Goal: Find specific page/section: Locate a particular part of the current website

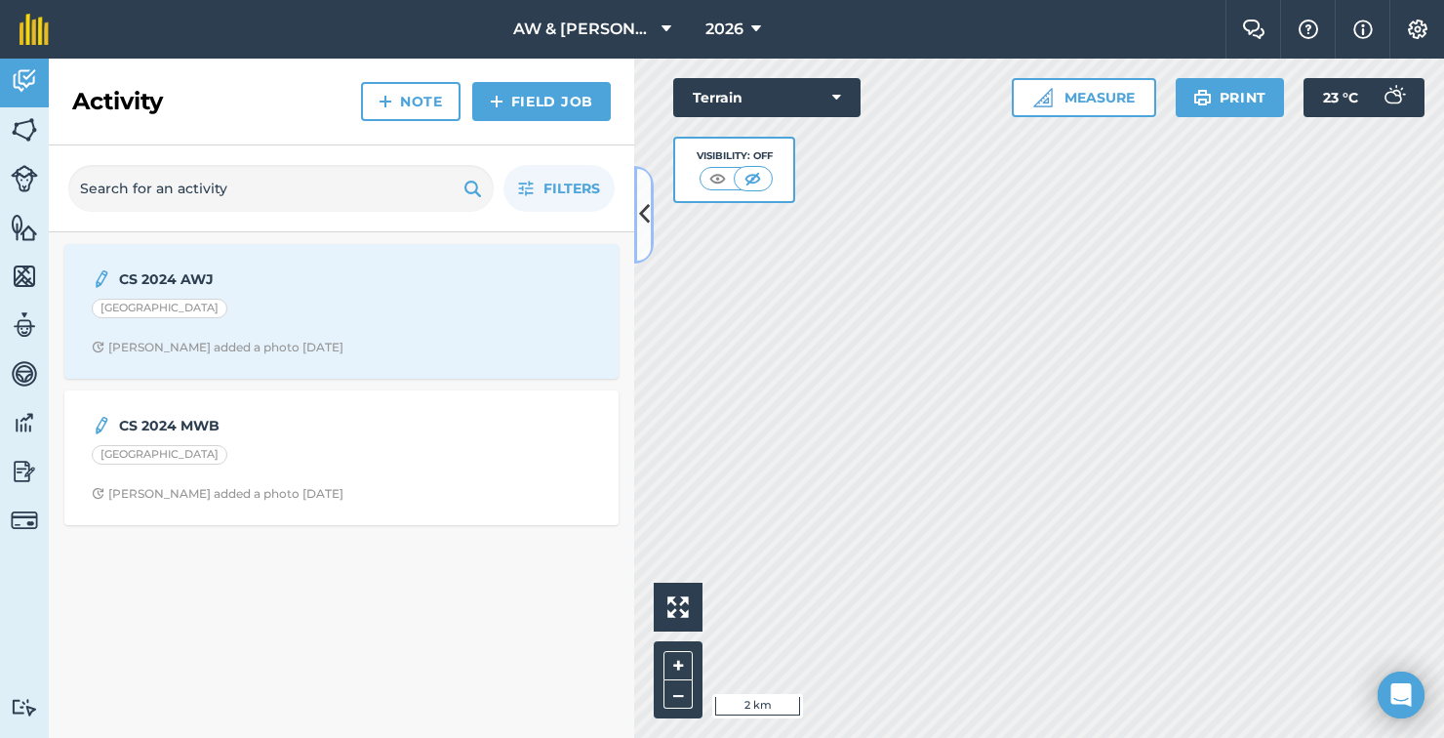
click at [645, 225] on icon at bounding box center [644, 214] width 11 height 34
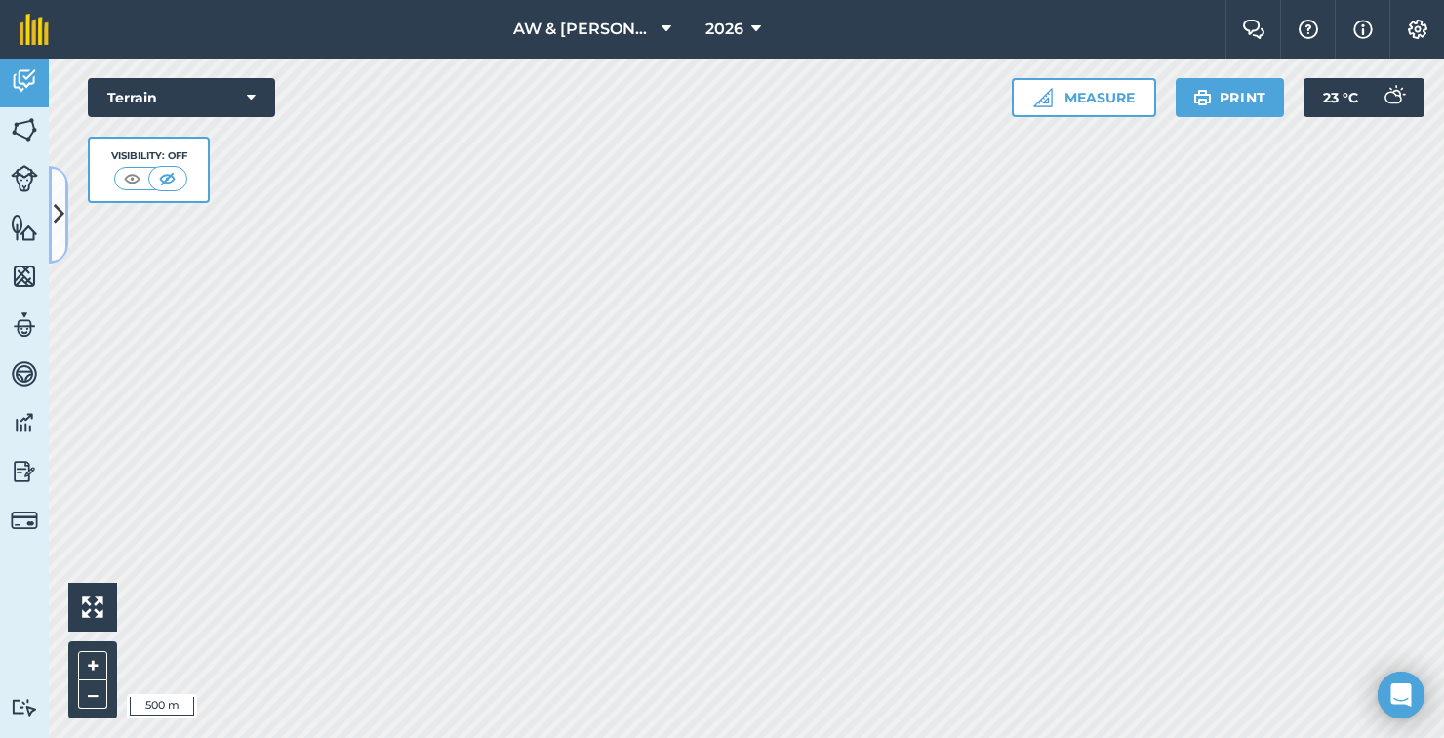
click at [53, 239] on button at bounding box center [59, 215] width 20 height 98
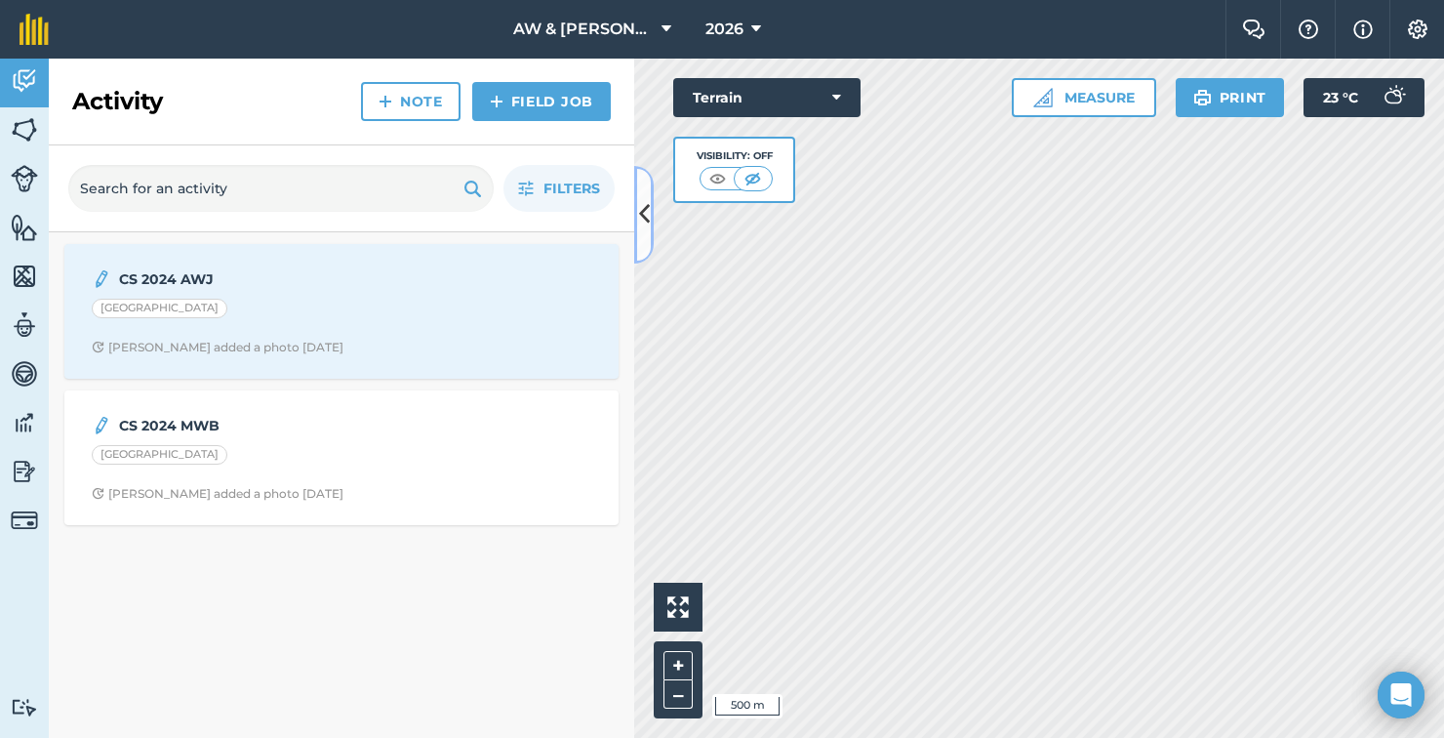
click at [647, 214] on icon at bounding box center [644, 214] width 11 height 34
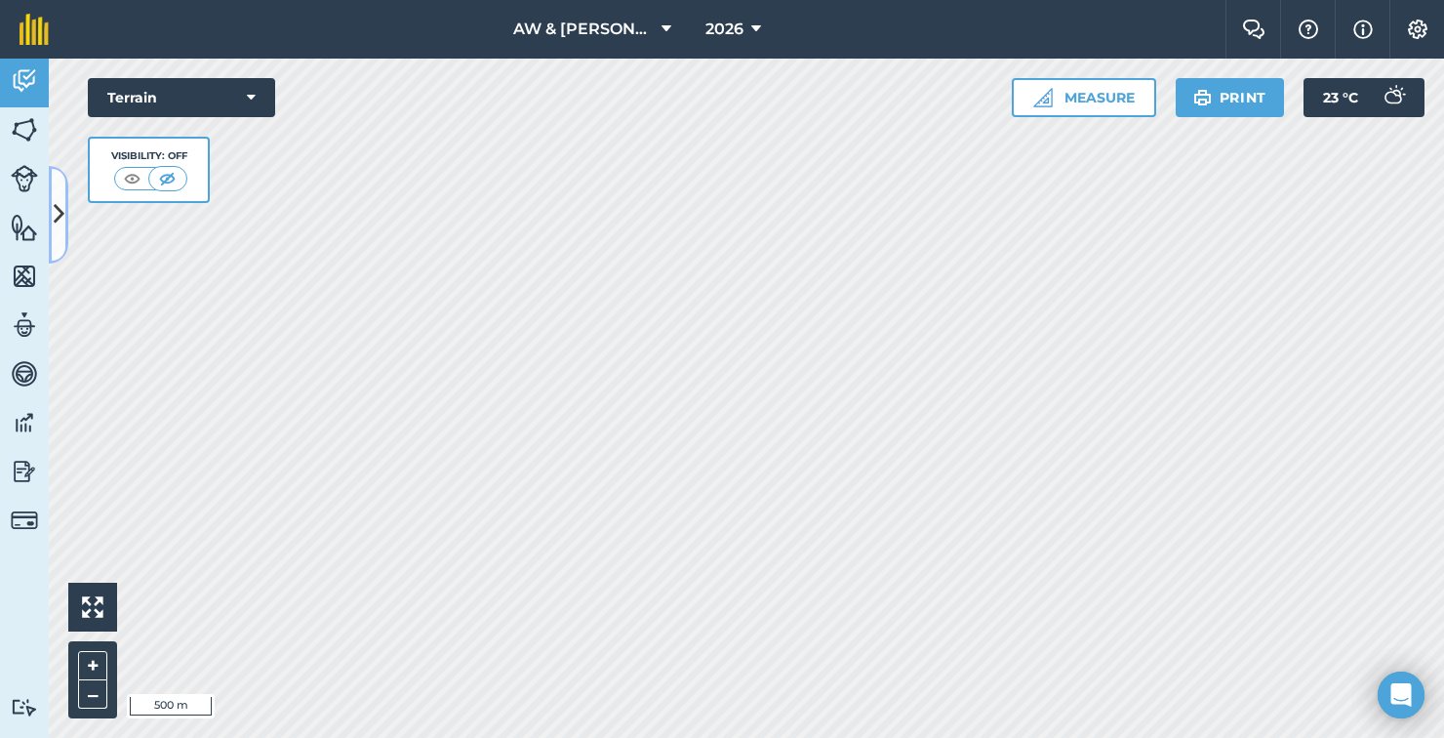
click at [61, 218] on icon at bounding box center [59, 214] width 11 height 34
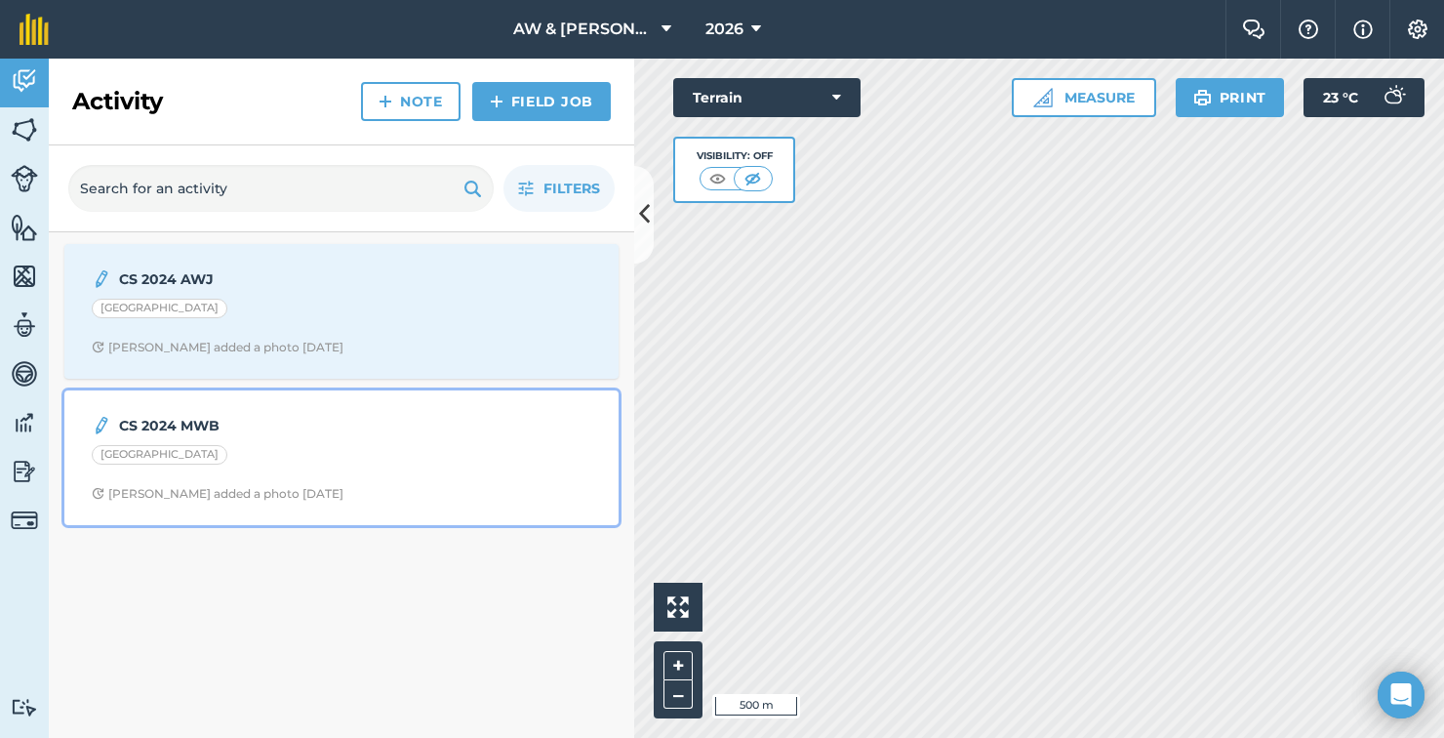
click at [425, 478] on div "CS 2024 MWB [GEOGRAPHIC_DATA] [PERSON_NAME] added a photo [DATE]" at bounding box center [341, 457] width 531 height 111
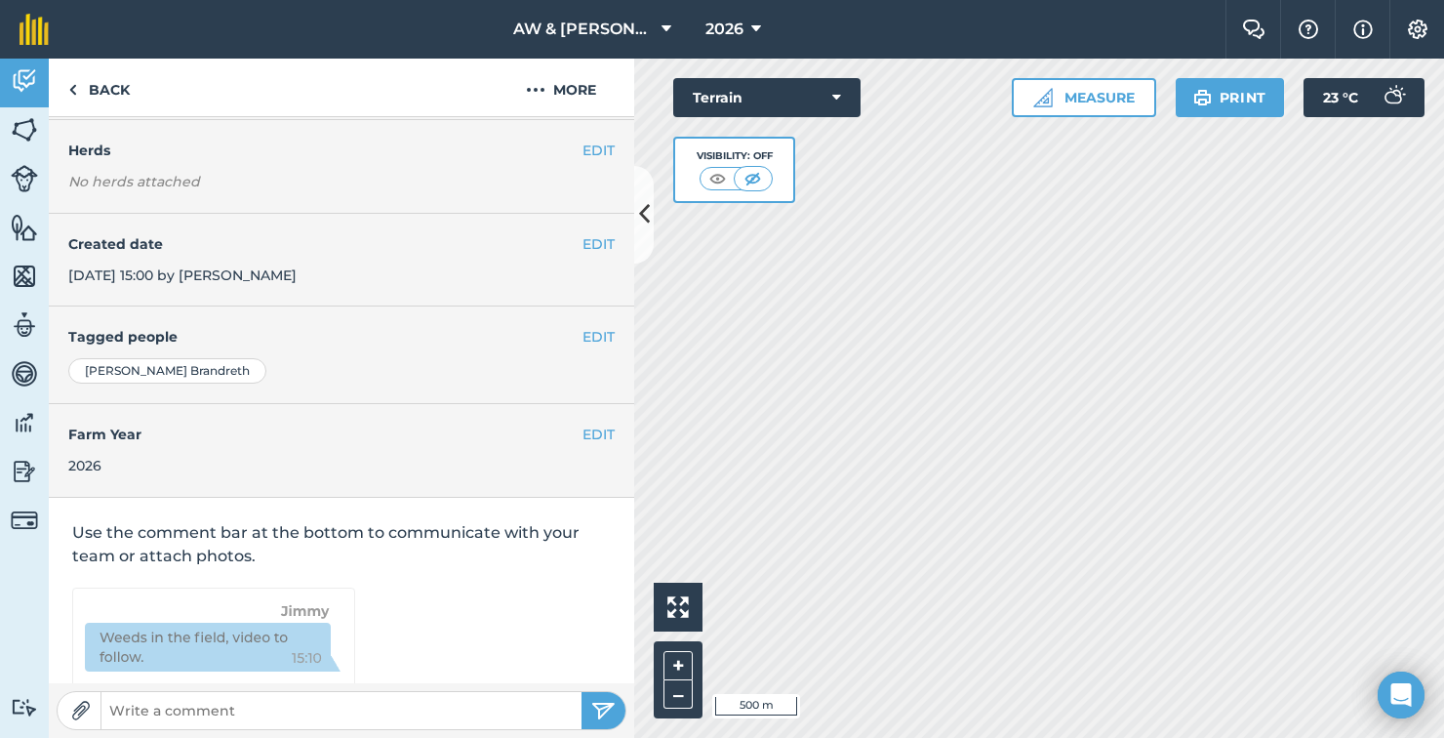
scroll to position [229, 0]
